Goal: Information Seeking & Learning: Check status

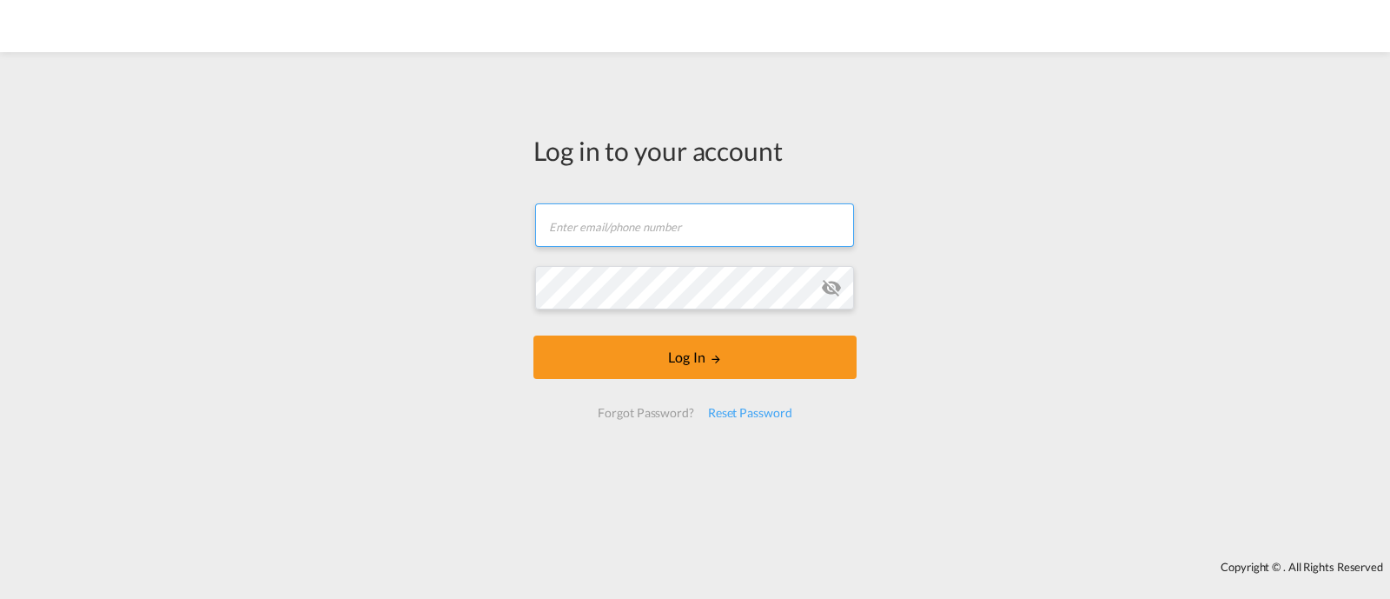
type input "[EMAIL_ADDRESS][DOMAIN_NAME]"
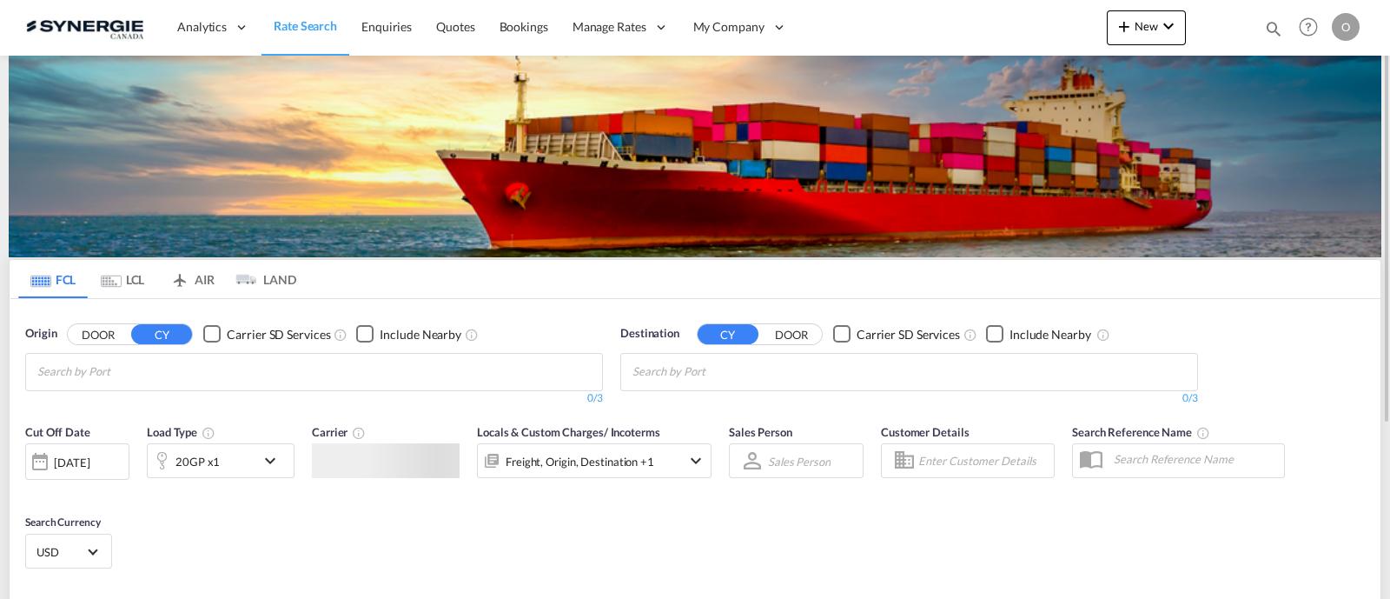
click at [1264, 32] on md-icon "icon-magnify" at bounding box center [1273, 28] width 19 height 19
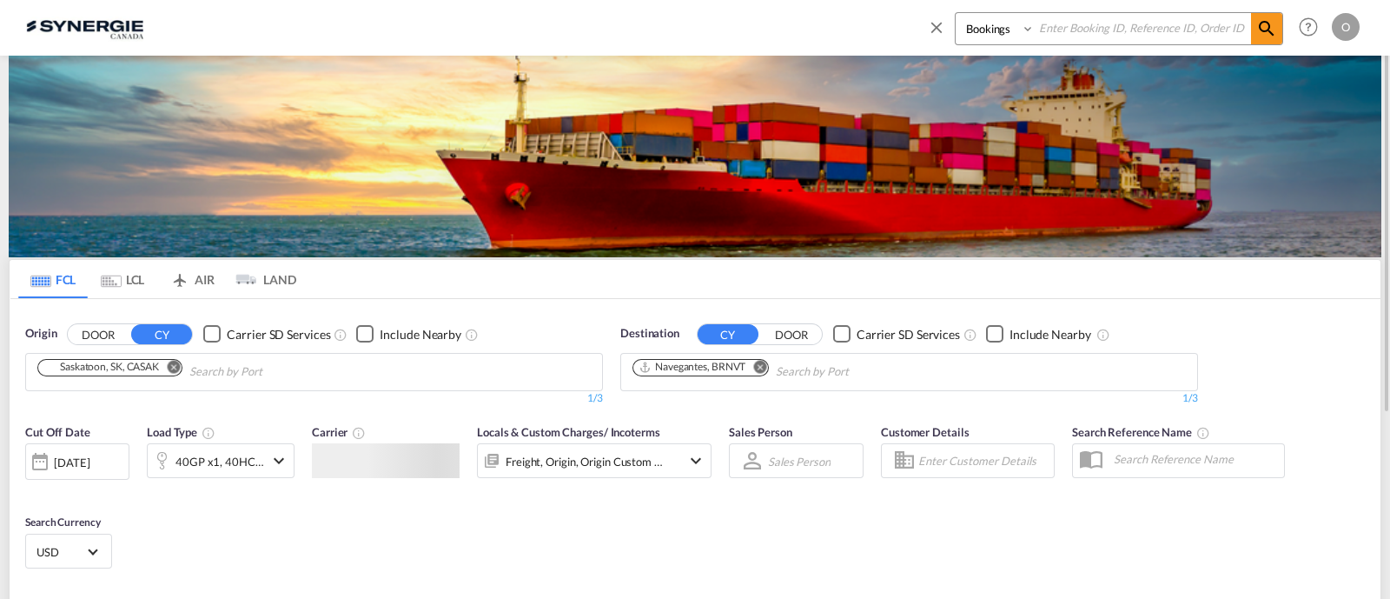
click at [996, 42] on select "Bookings Quotes Enquiries" at bounding box center [997, 28] width 83 height 31
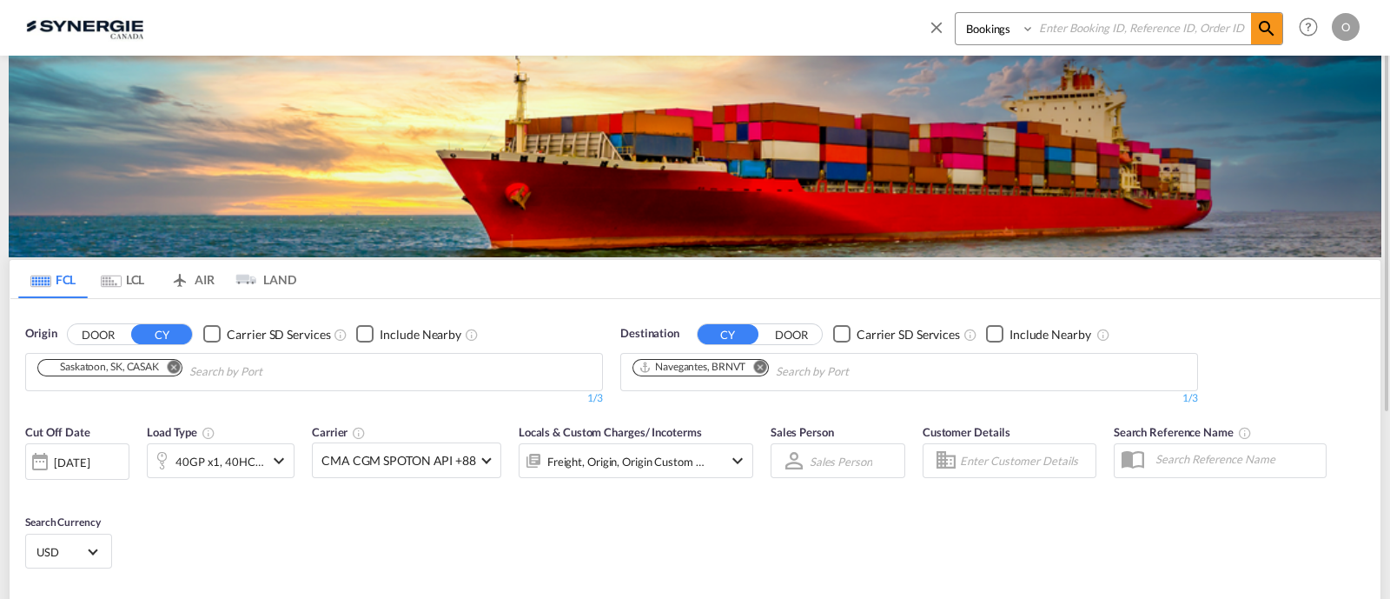
click at [956, 13] on select "Bookings Quotes Enquiries" at bounding box center [997, 28] width 83 height 31
click at [980, 31] on select "Bookings Quotes Enquiries" at bounding box center [997, 28] width 83 height 31
select select "Quotes"
click at [956, 13] on select "Bookings Quotes Enquiries" at bounding box center [997, 28] width 83 height 31
click at [1108, 30] on input at bounding box center [1143, 28] width 216 height 30
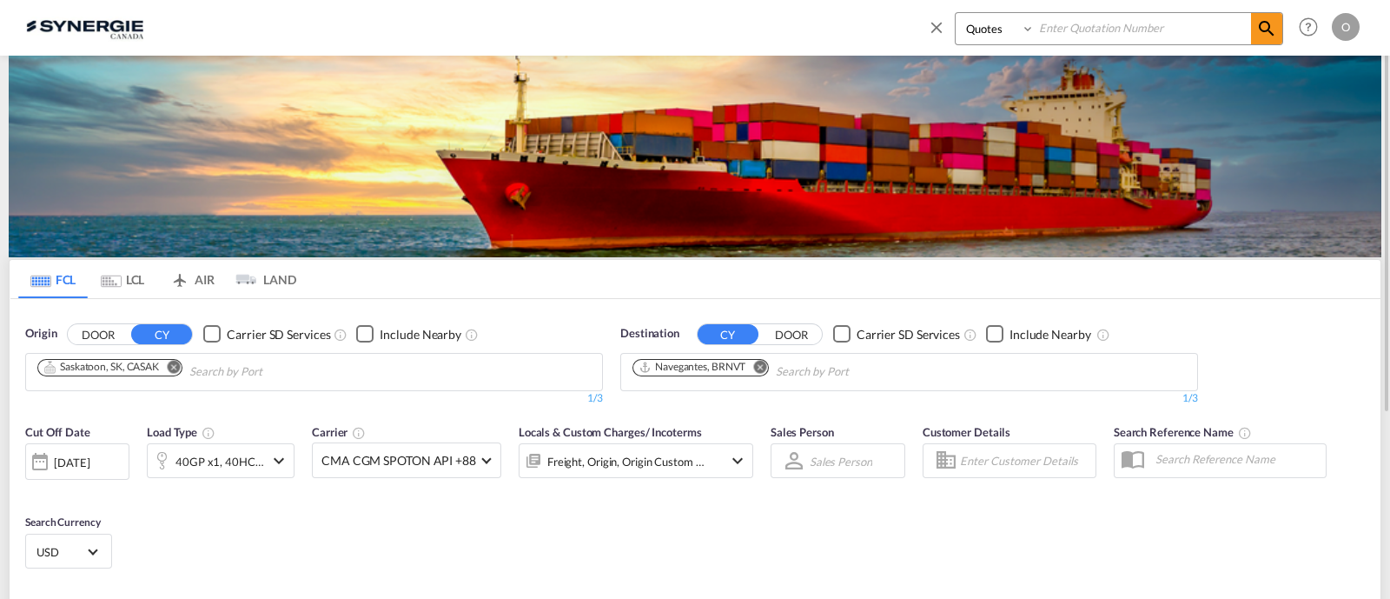
paste input "SYC000013538"
type input "SYC000013538"
click at [1257, 35] on md-icon "icon-magnify" at bounding box center [1267, 28] width 21 height 21
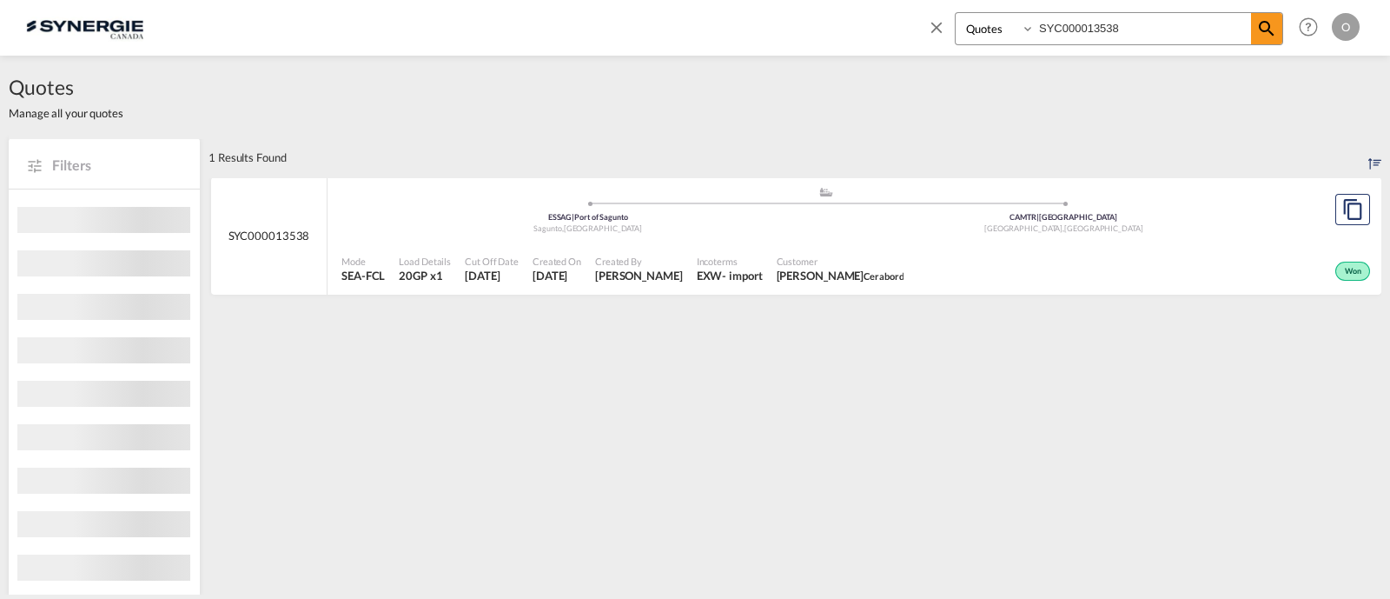
click at [879, 222] on div "CAMTR | Port of Montreal" at bounding box center [1064, 217] width 476 height 11
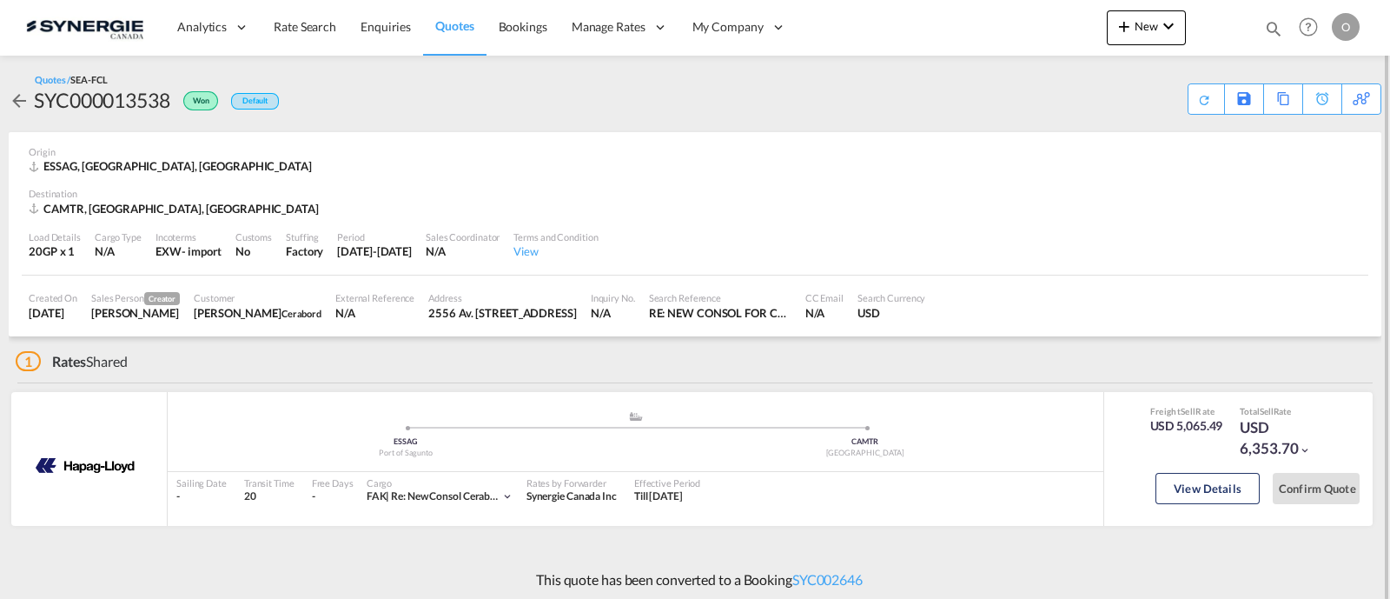
scroll to position [4, 0]
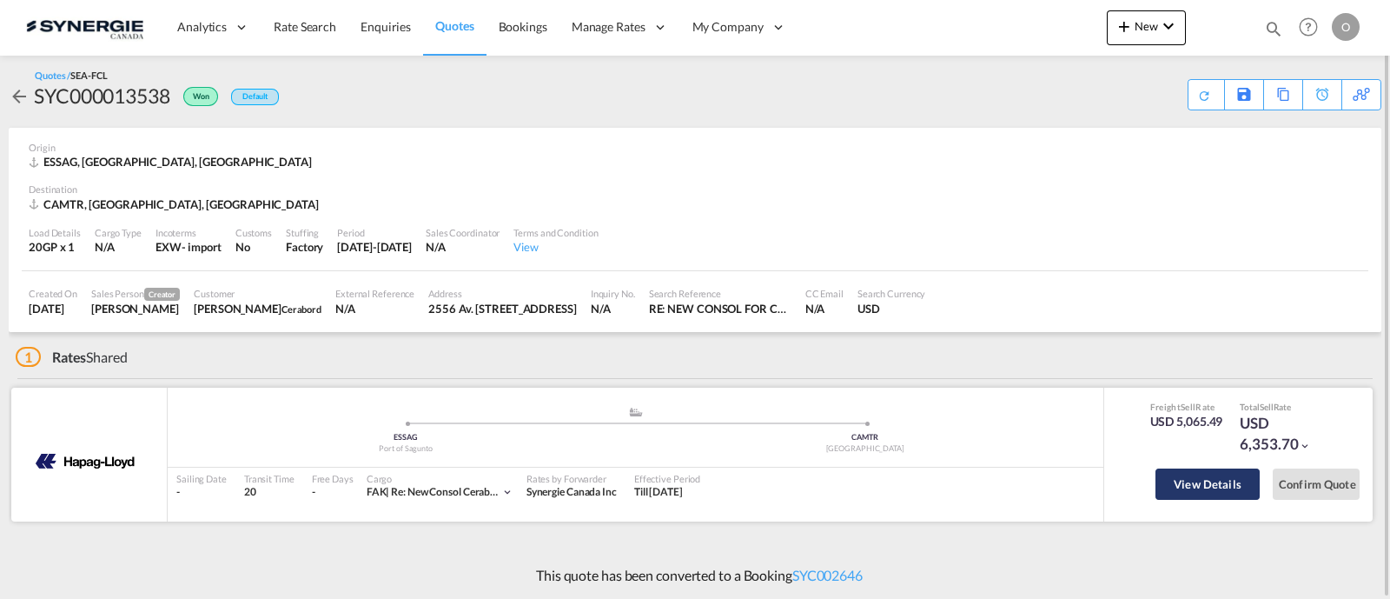
click at [1202, 471] on button "View Details" at bounding box center [1208, 483] width 104 height 31
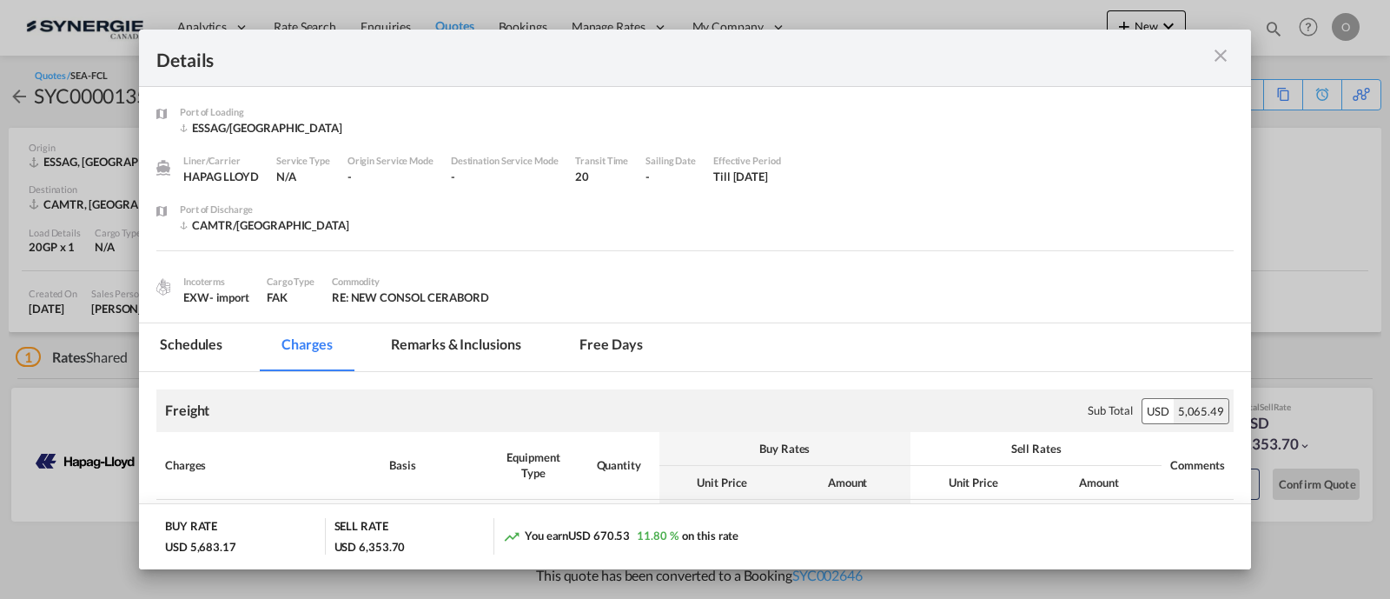
click at [481, 345] on md-tab-item "Remarks & Inclusions" at bounding box center [455, 347] width 171 height 48
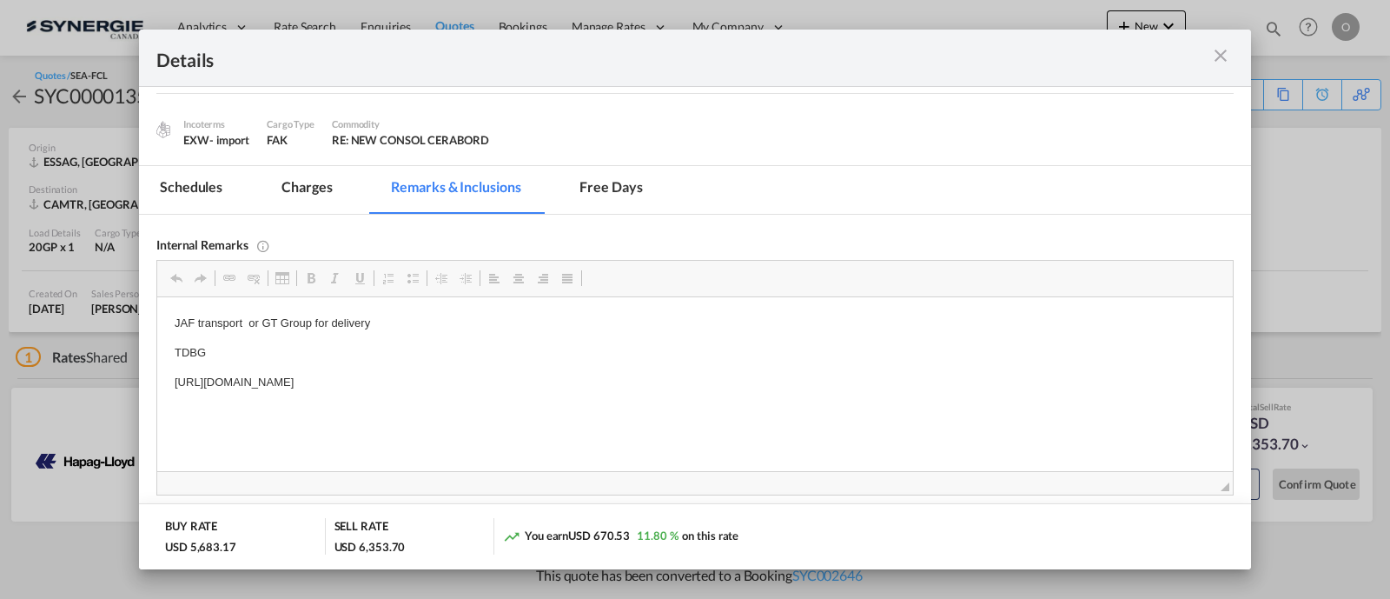
scroll to position [203, 0]
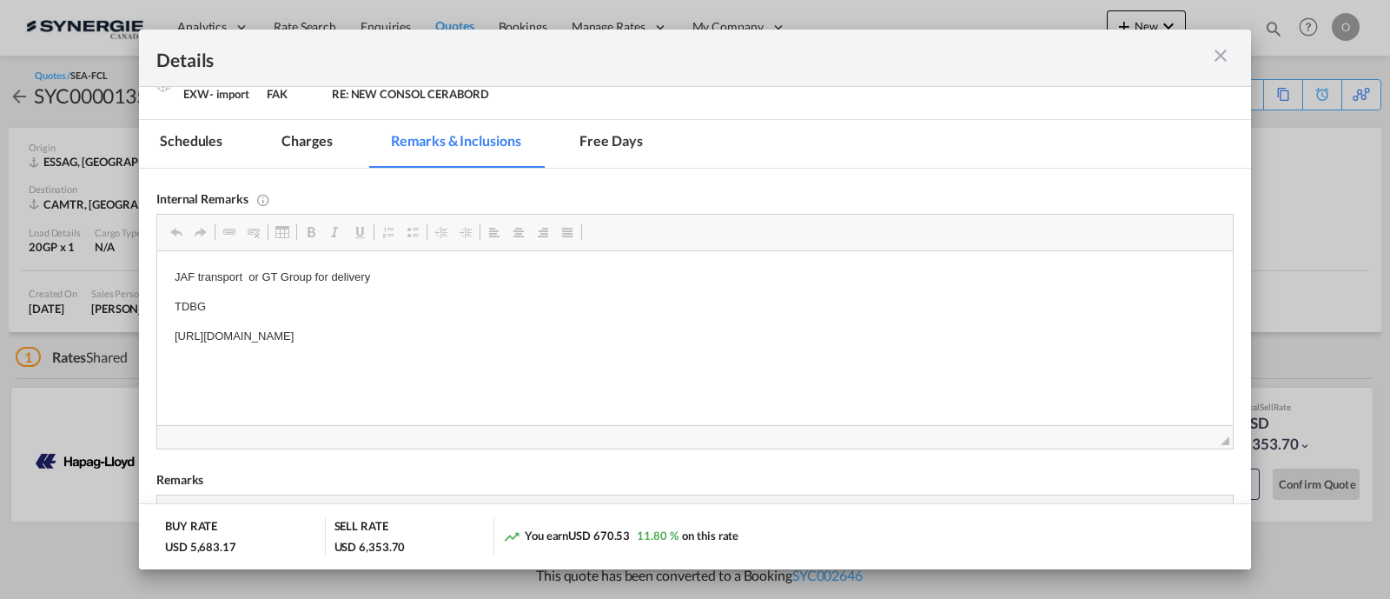
click at [1230, 64] on div "Port of Loading ..." at bounding box center [1180, 58] width 108 height 22
click at [1216, 56] on md-icon "icon-close m-3 fg-AAA8AD cursor" at bounding box center [1221, 55] width 21 height 21
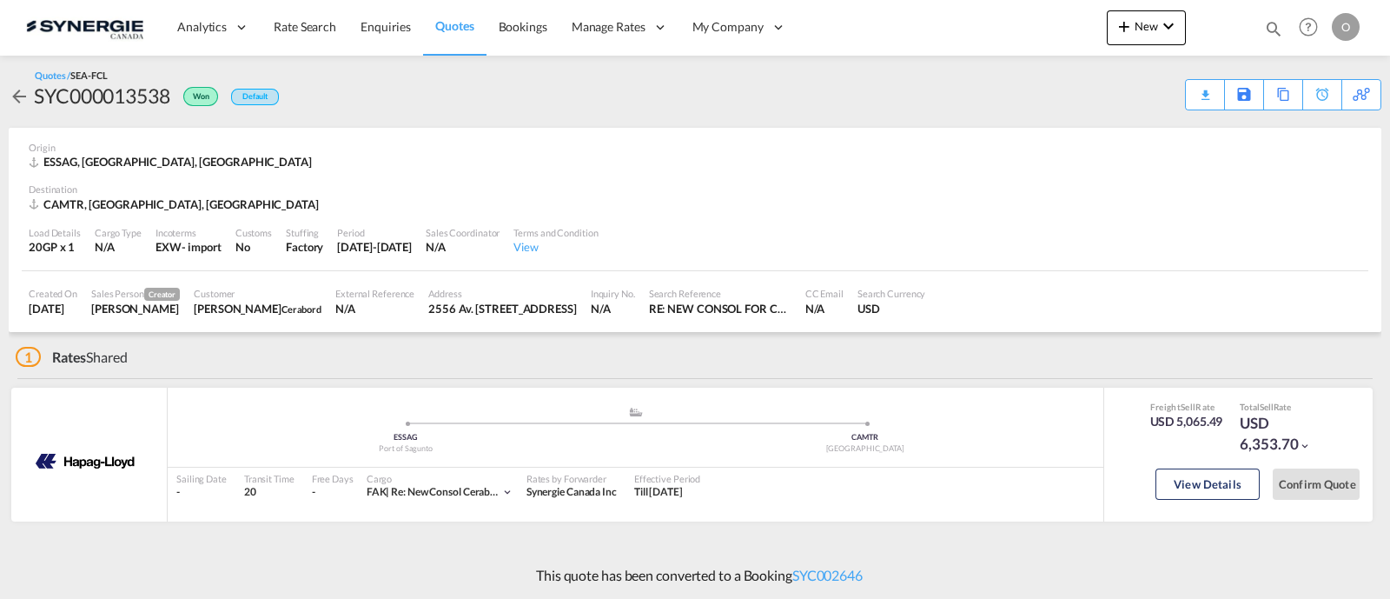
scroll to position [82, 0]
click at [1275, 26] on md-icon "icon-magnify" at bounding box center [1273, 28] width 19 height 19
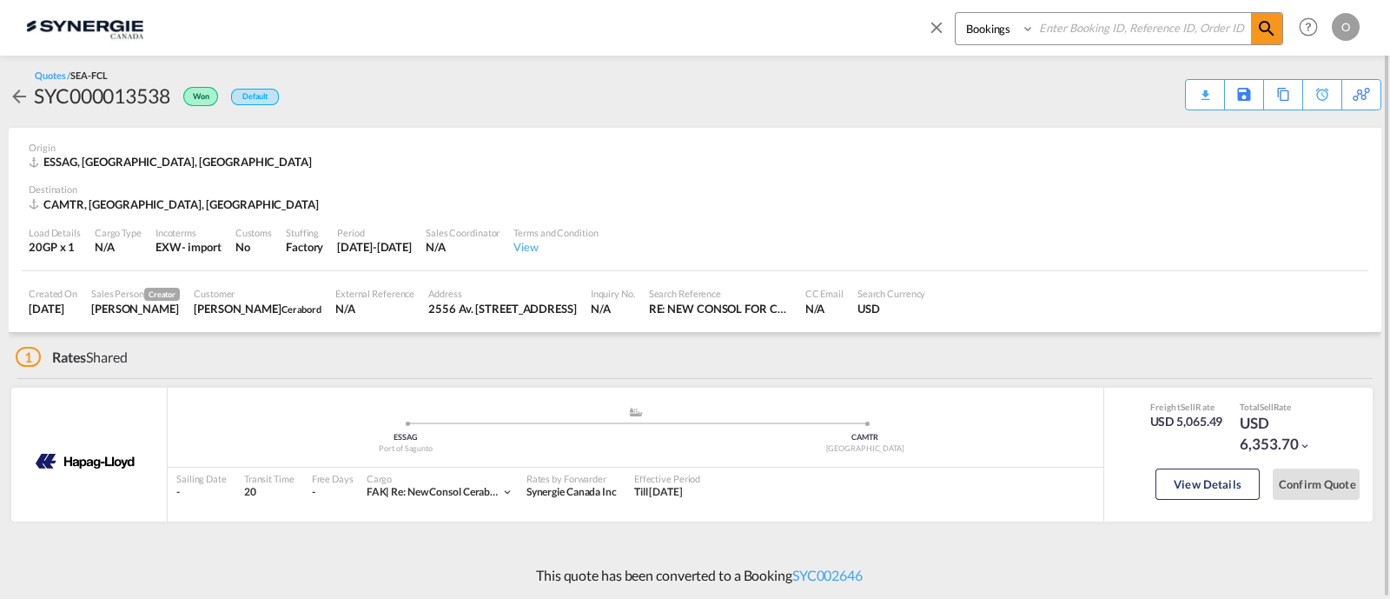
click at [1000, 36] on select "Bookings Quotes Enquiries" at bounding box center [997, 28] width 83 height 31
select select "Quotes"
click at [956, 13] on select "Bookings Quotes Enquiries" at bounding box center [997, 28] width 83 height 31
click at [1083, 18] on input at bounding box center [1143, 28] width 216 height 30
paste input "SYC000013400"
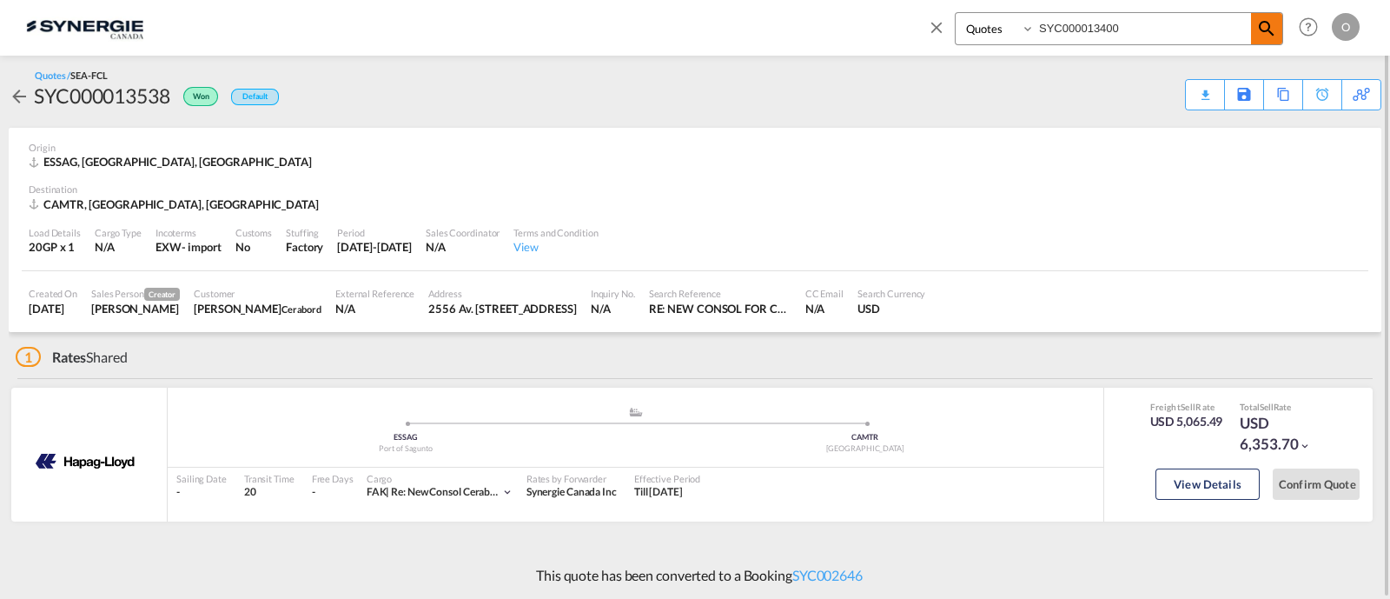
type input "SYC000013400"
click at [1262, 20] on md-icon "icon-magnify" at bounding box center [1267, 28] width 21 height 21
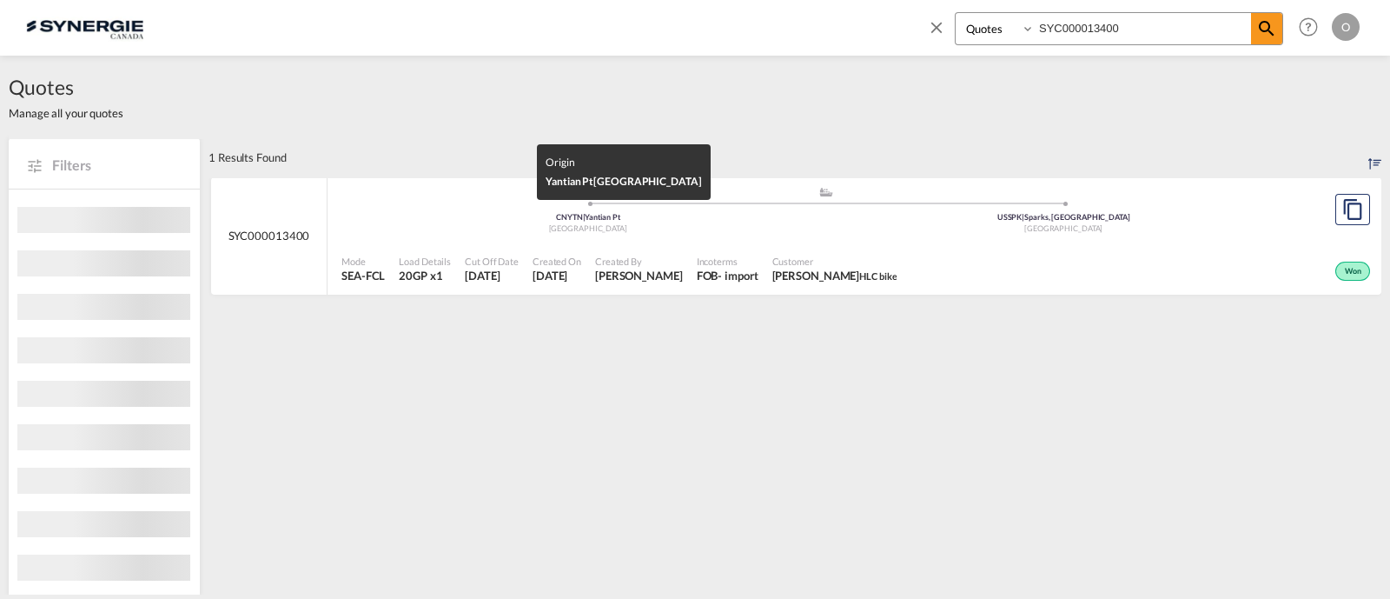
click at [677, 232] on div "China" at bounding box center [588, 228] width 476 height 11
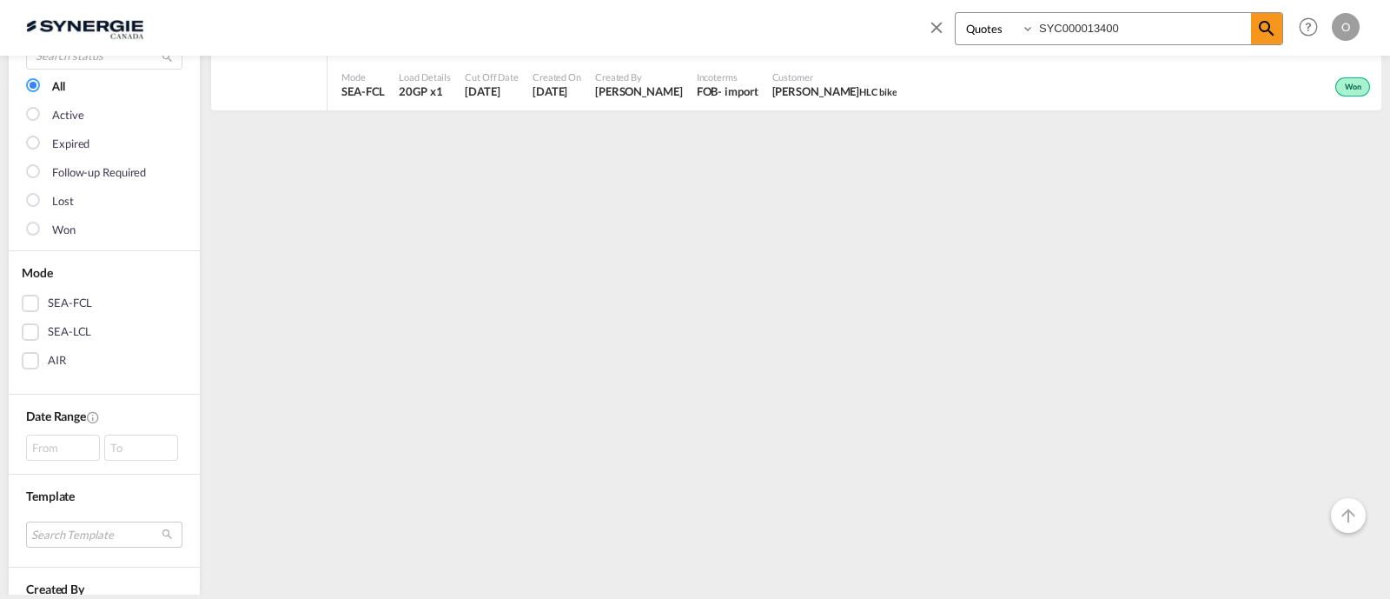
scroll to position [72, 0]
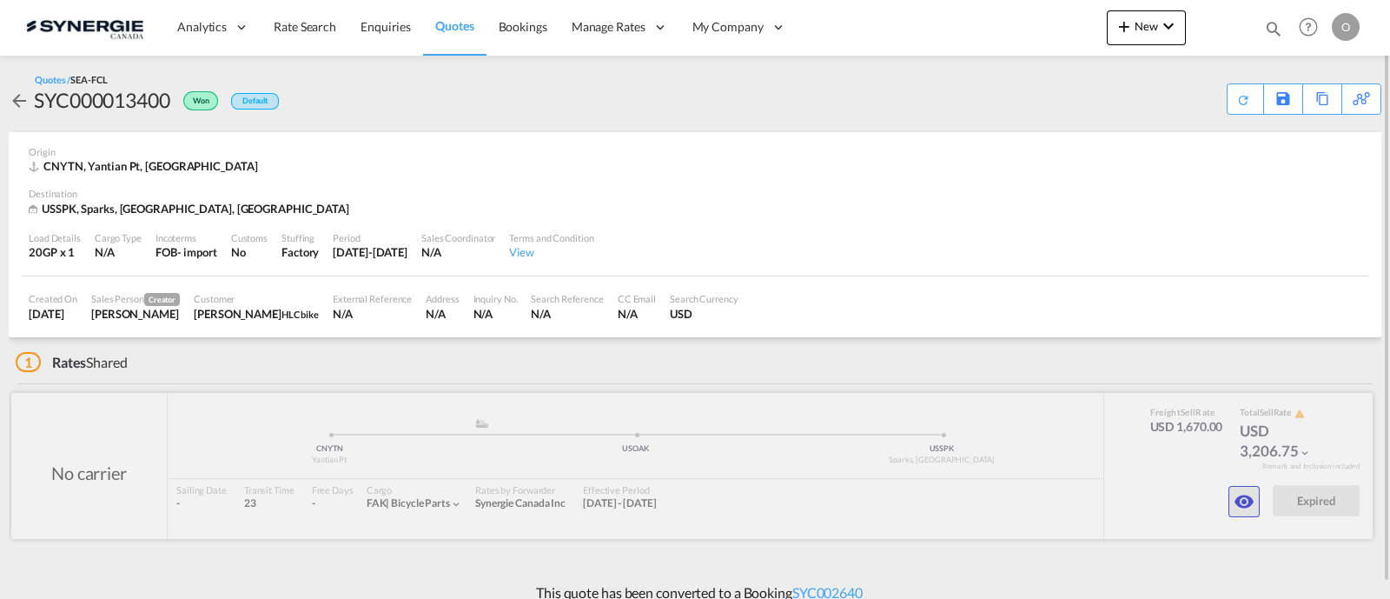
click at [1255, 510] on button "button" at bounding box center [1244, 501] width 31 height 31
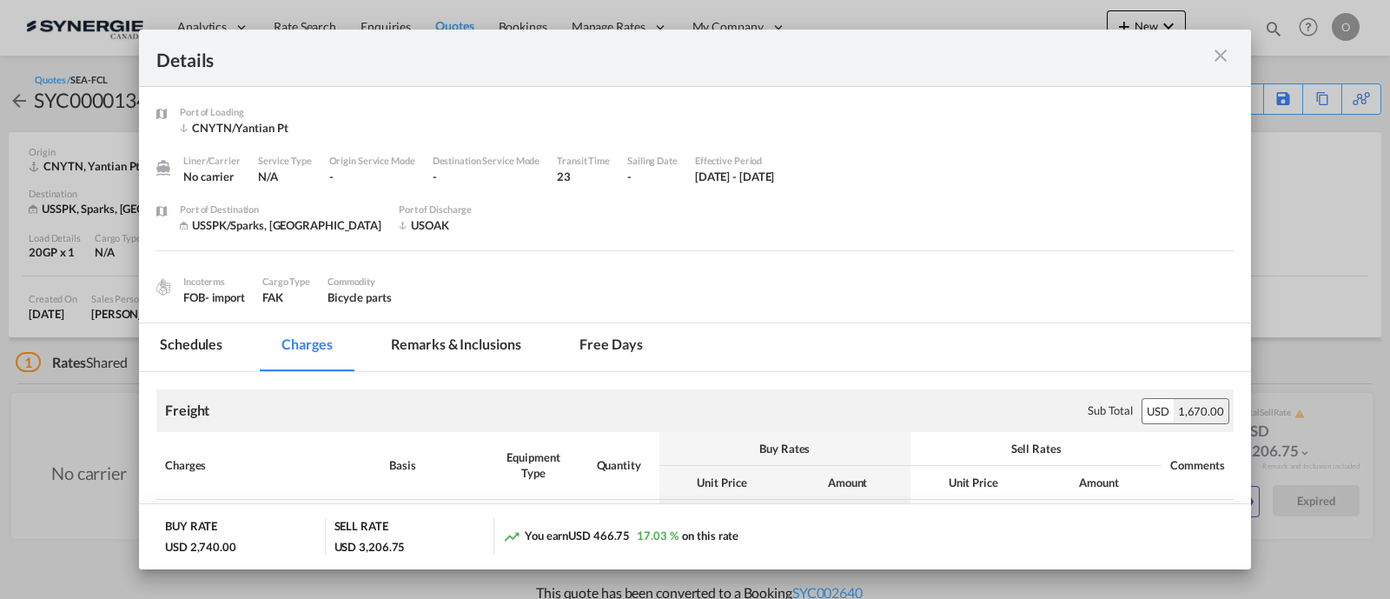
click at [461, 342] on md-tab-item "Remarks & Inclusions" at bounding box center [455, 347] width 171 height 48
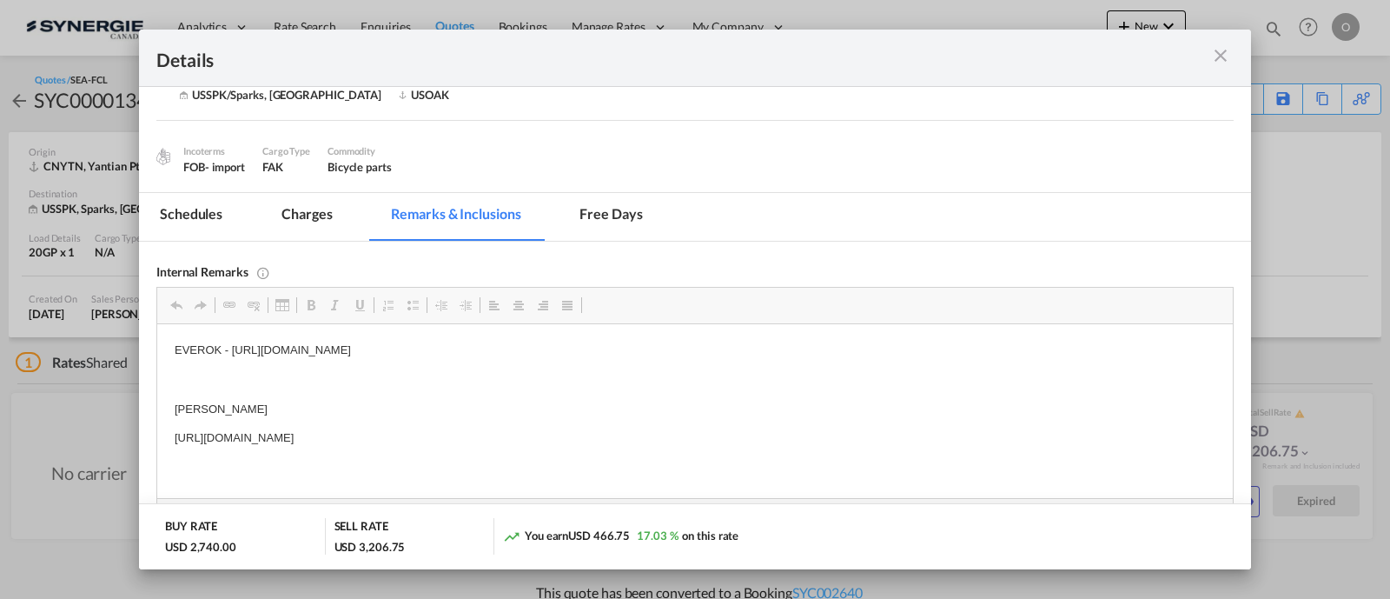
scroll to position [167, 0]
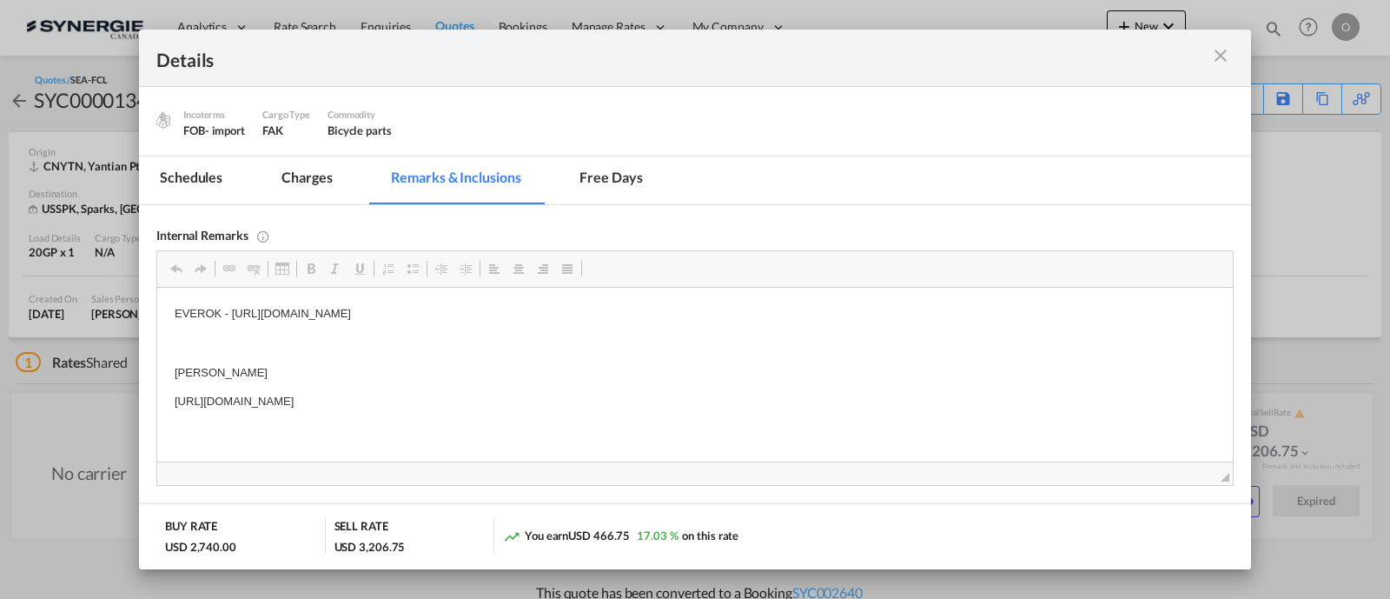
drag, startPoint x: 654, startPoint y: 396, endPoint x: 170, endPoint y: 397, distance: 483.2
drag, startPoint x: 169, startPoint y: 398, endPoint x: 669, endPoint y: 406, distance: 500.6
click at [669, 406] on html "EVEROK - https://app.frontapp.com/open/cnv_py4jia7?key=YEVtr8w9zXykGwEvHp2j4TtC…" at bounding box center [695, 358] width 1076 height 141
copy p "https://app.frontapp.com/open/msg_1fpqgopb?key=_Fa4_a3z1Lzes4kuQN8pHxR4Yer8WPOO"
click at [1217, 63] on md-icon "icon-close m-3 fg-AAA8AD cursor" at bounding box center [1221, 55] width 21 height 21
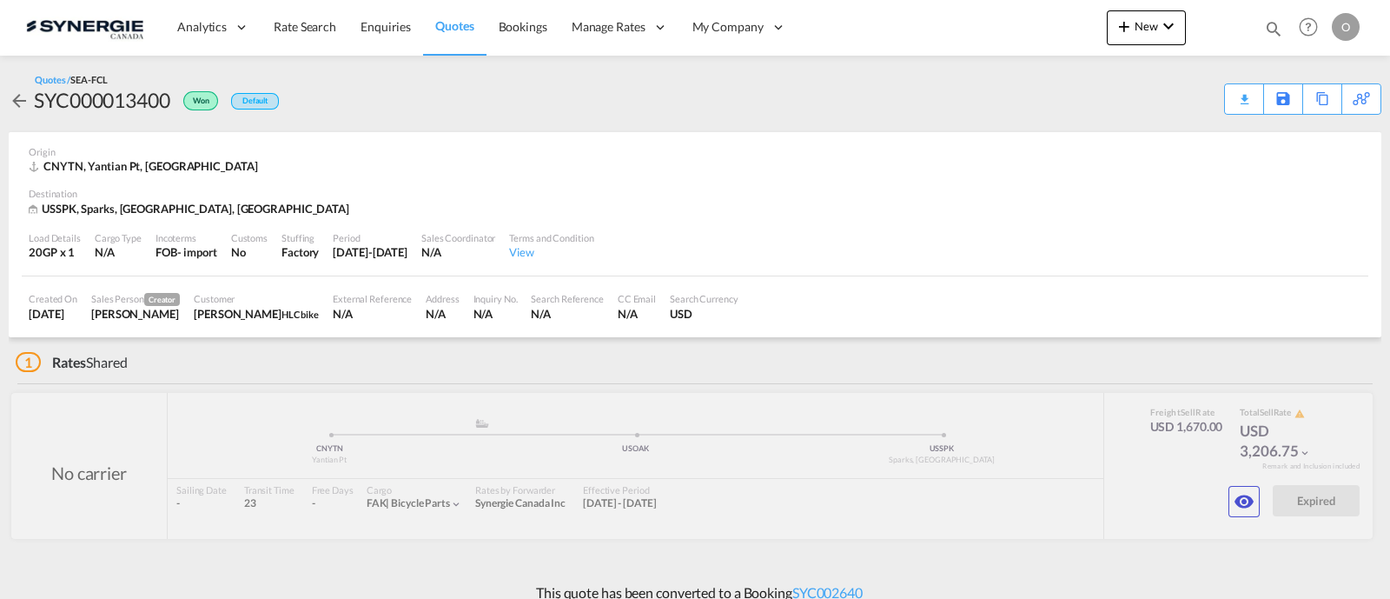
scroll to position [82, 0]
click at [1266, 25] on md-icon "icon-magnify" at bounding box center [1273, 28] width 19 height 19
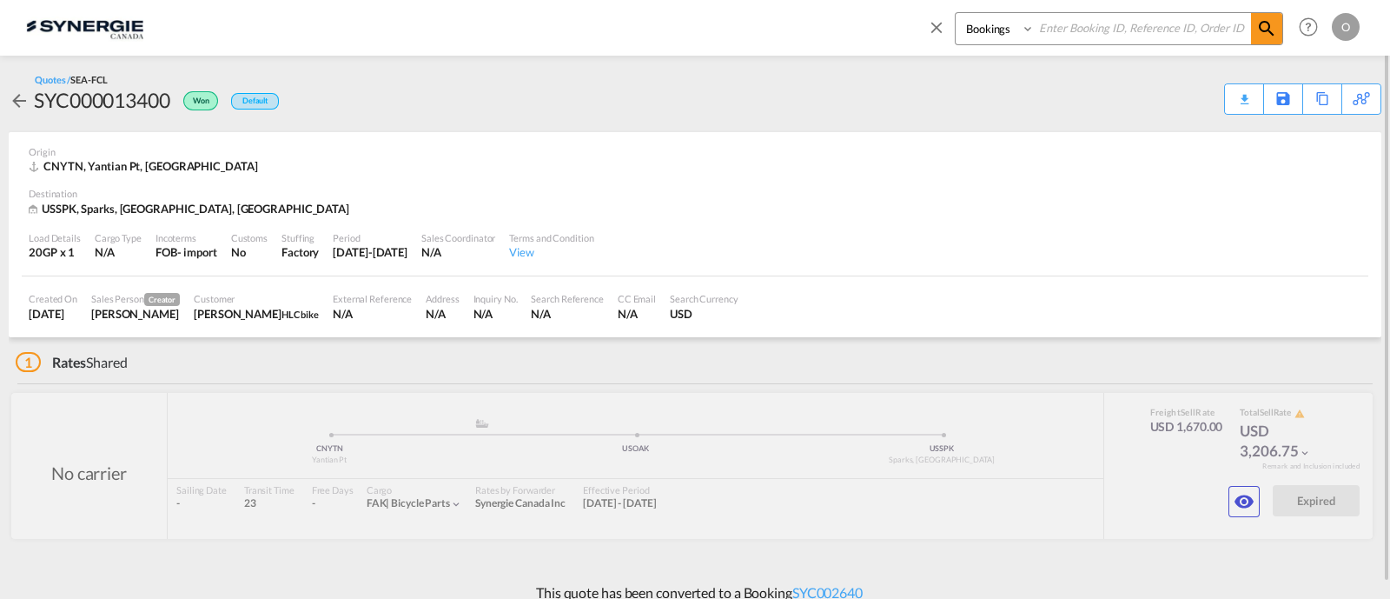
click at [988, 38] on select "Bookings Quotes Enquiries" at bounding box center [997, 28] width 83 height 31
click at [956, 13] on select "Bookings Quotes Enquiries" at bounding box center [997, 28] width 83 height 31
click at [995, 32] on select "Bookings Quotes Enquiries" at bounding box center [997, 28] width 83 height 31
select select "Quotes"
click at [956, 13] on select "Bookings Quotes Enquiries" at bounding box center [997, 28] width 83 height 31
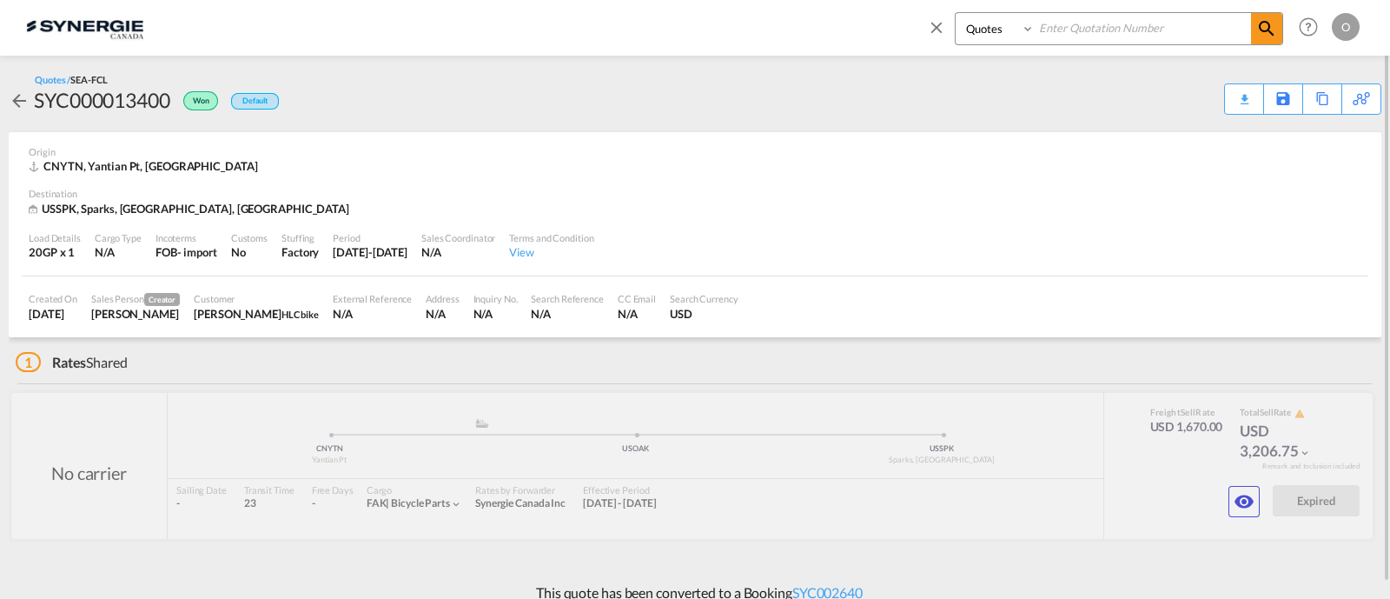
click at [1099, 29] on input at bounding box center [1143, 28] width 216 height 30
paste input "SYC000012853"
type input "SYC000012853"
click at [1274, 29] on md-icon "icon-magnify" at bounding box center [1267, 28] width 21 height 21
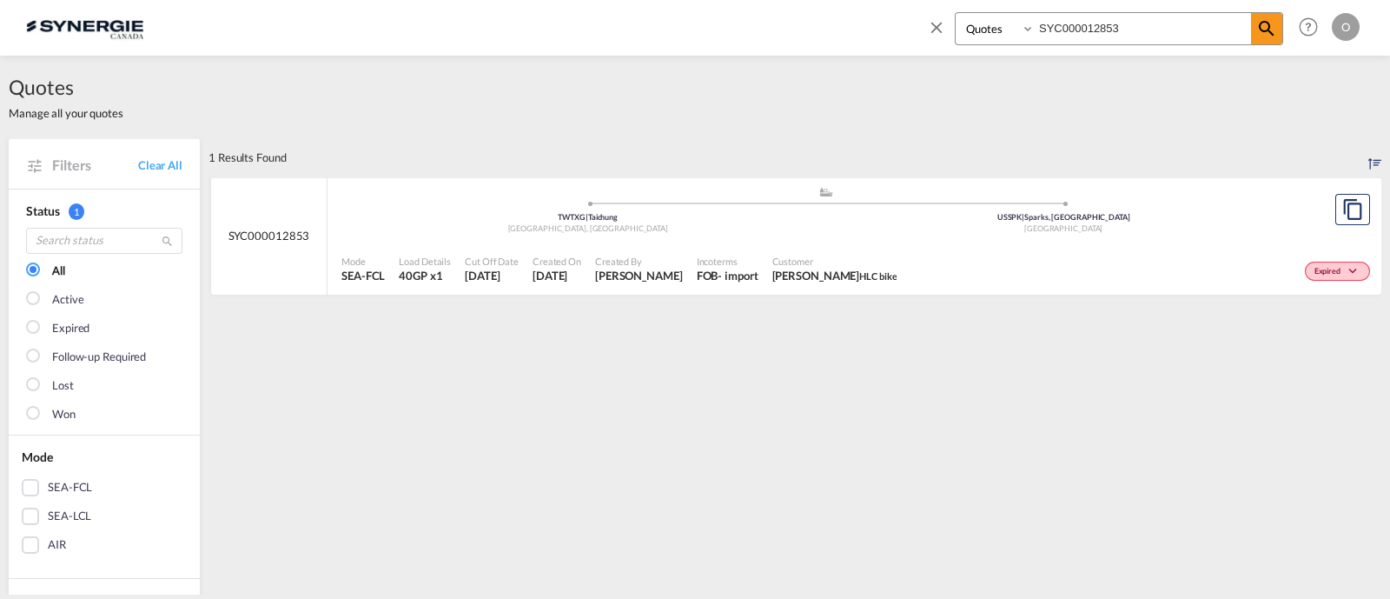
click at [718, 278] on div "- import" at bounding box center [738, 276] width 40 height 16
click at [1216, 245] on div "Mode SEA-FCL Load Details 40GP x1 Cut Off Date 2 Jul 2025 Created On 2 Jul 2025…" at bounding box center [855, 269] width 1054 height 52
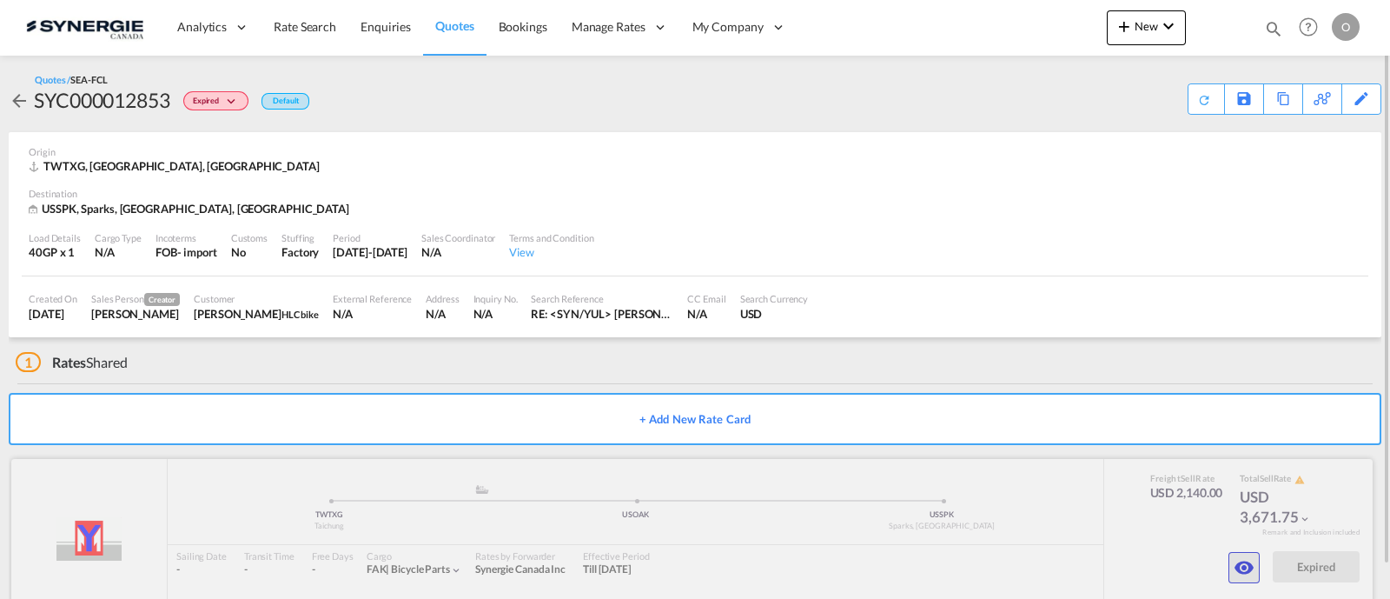
click at [1240, 562] on md-icon "icon-eye" at bounding box center [1244, 567] width 21 height 21
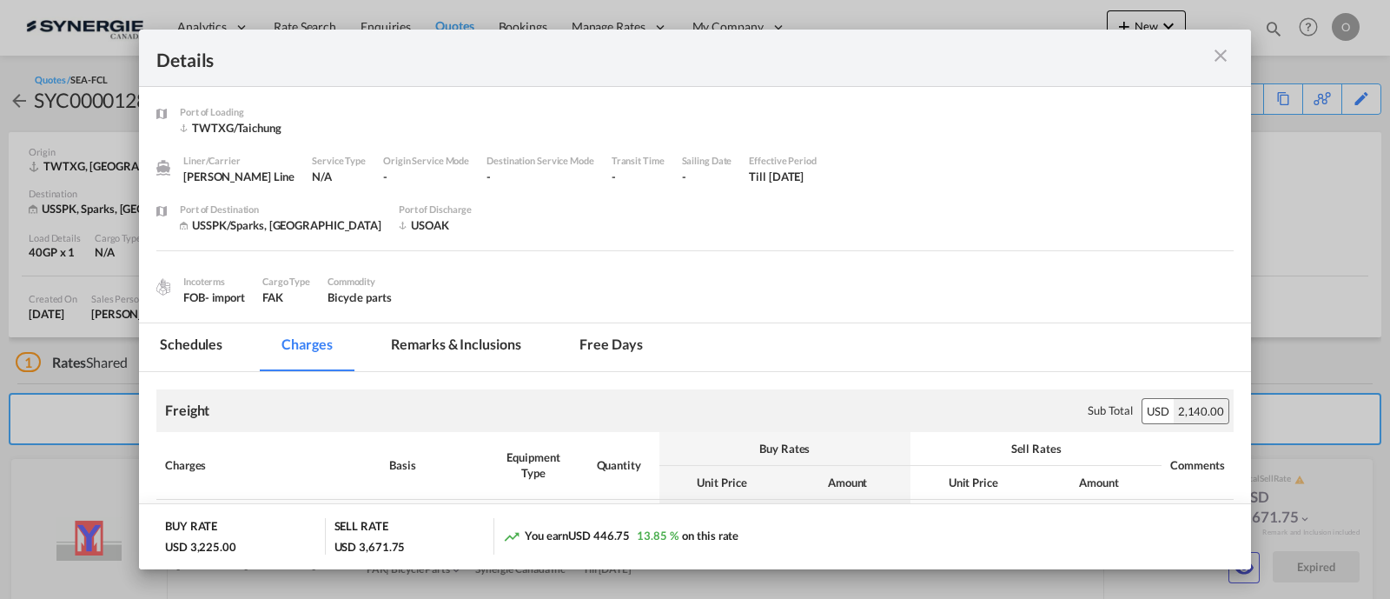
click at [494, 335] on md-tab-item "Remarks & Inclusions" at bounding box center [455, 347] width 171 height 48
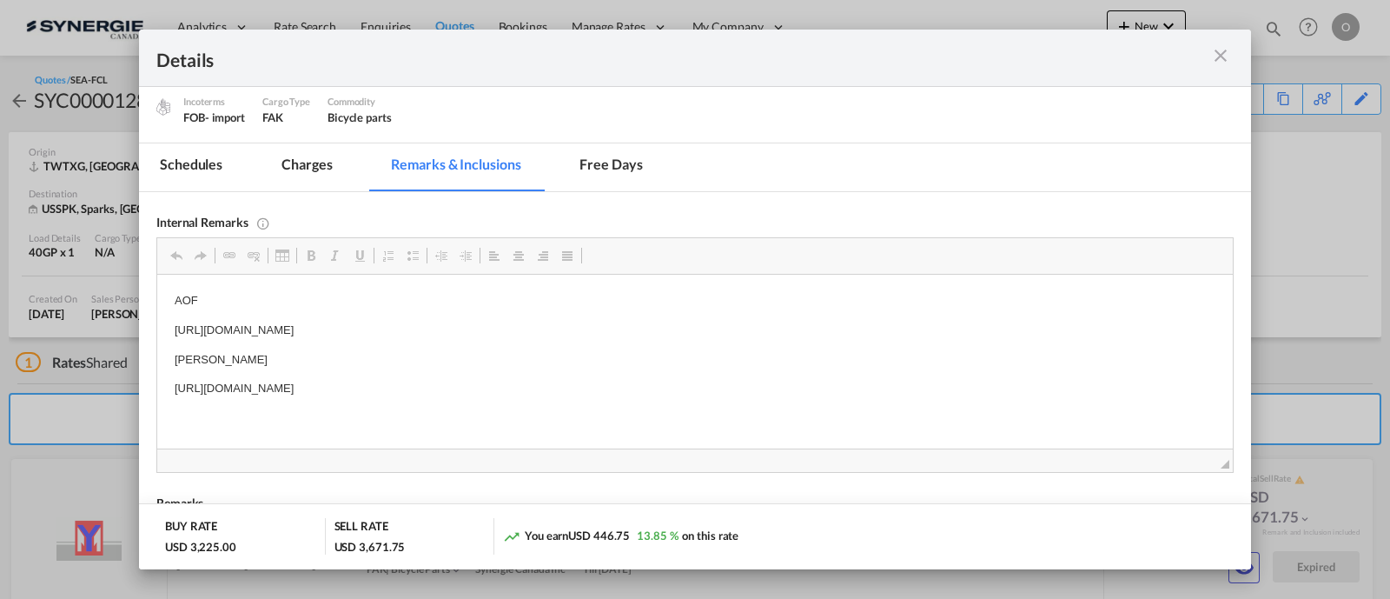
scroll to position [181, 0]
drag, startPoint x: 170, startPoint y: 387, endPoint x: 651, endPoint y: 394, distance: 480.6
copy p "[URL][DOMAIN_NAME]"
